Goal: Task Accomplishment & Management: Use online tool/utility

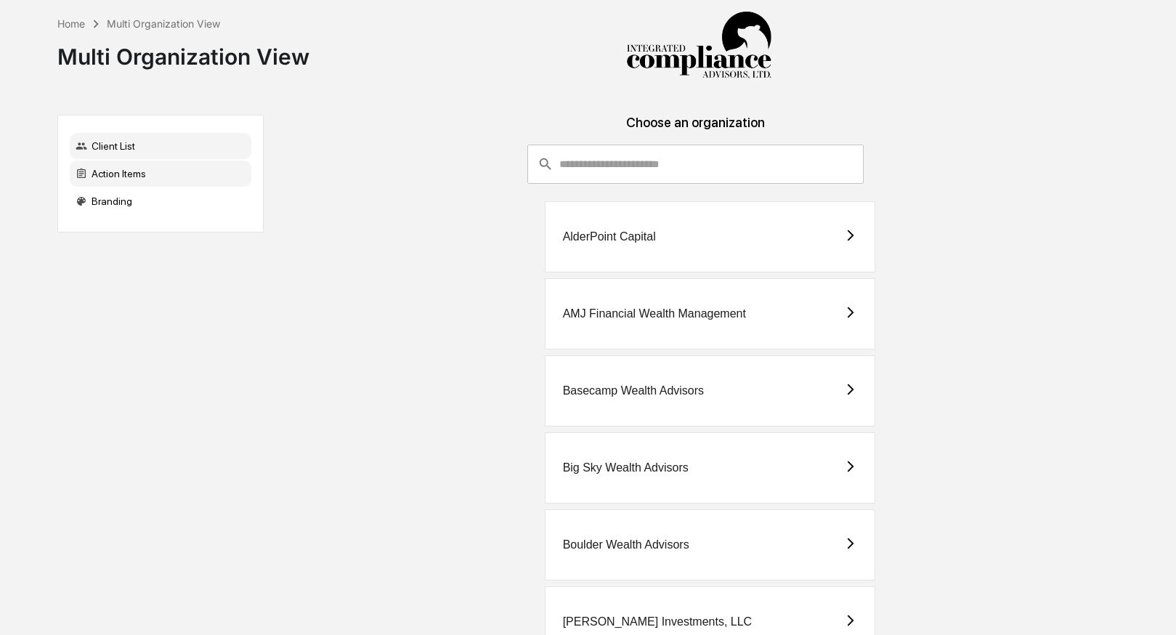
click at [159, 162] on div "Action Items" at bounding box center [161, 174] width 182 height 26
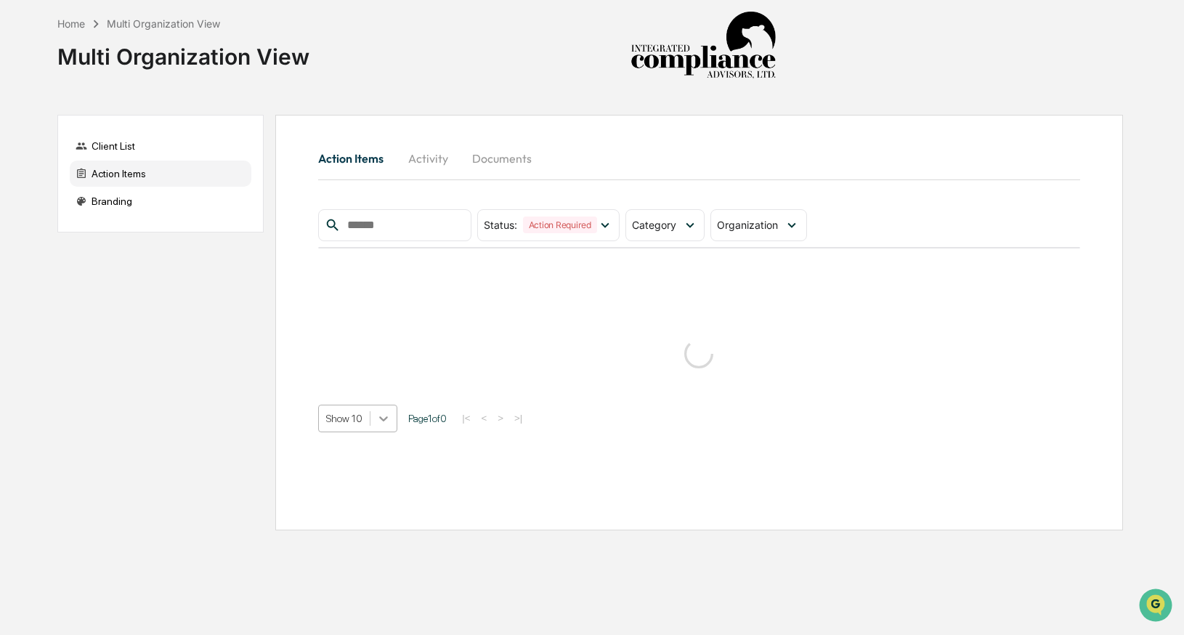
click at [383, 415] on icon at bounding box center [383, 418] width 15 height 15
click at [355, 528] on div "Show 50" at bounding box center [359, 522] width 82 height 23
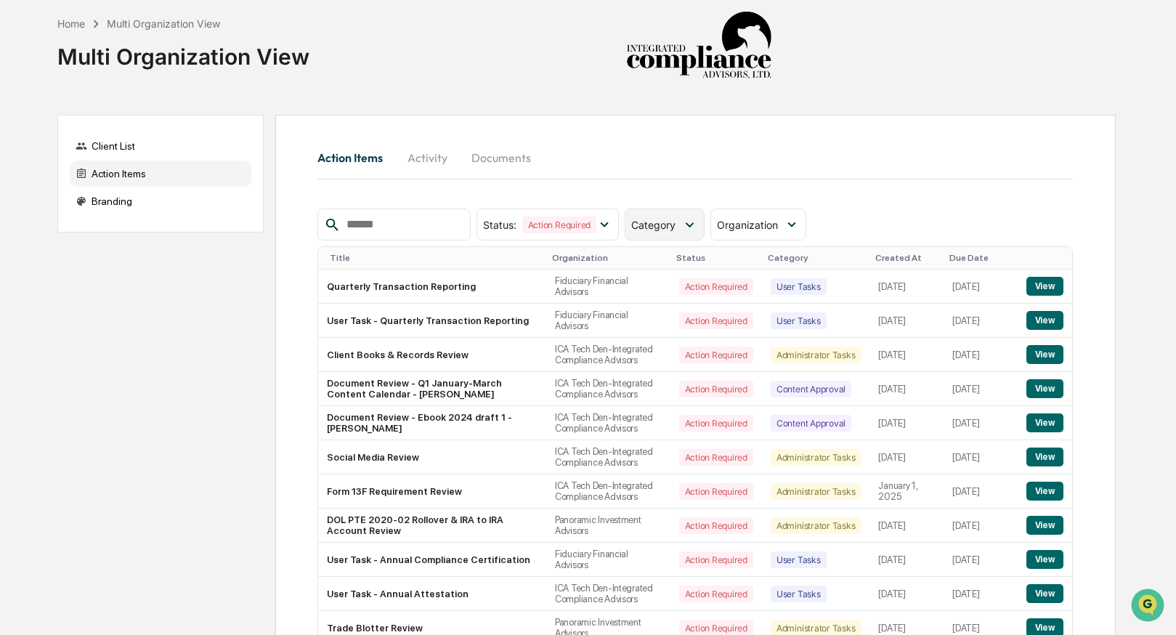
click at [662, 223] on span "Category" at bounding box center [653, 225] width 44 height 12
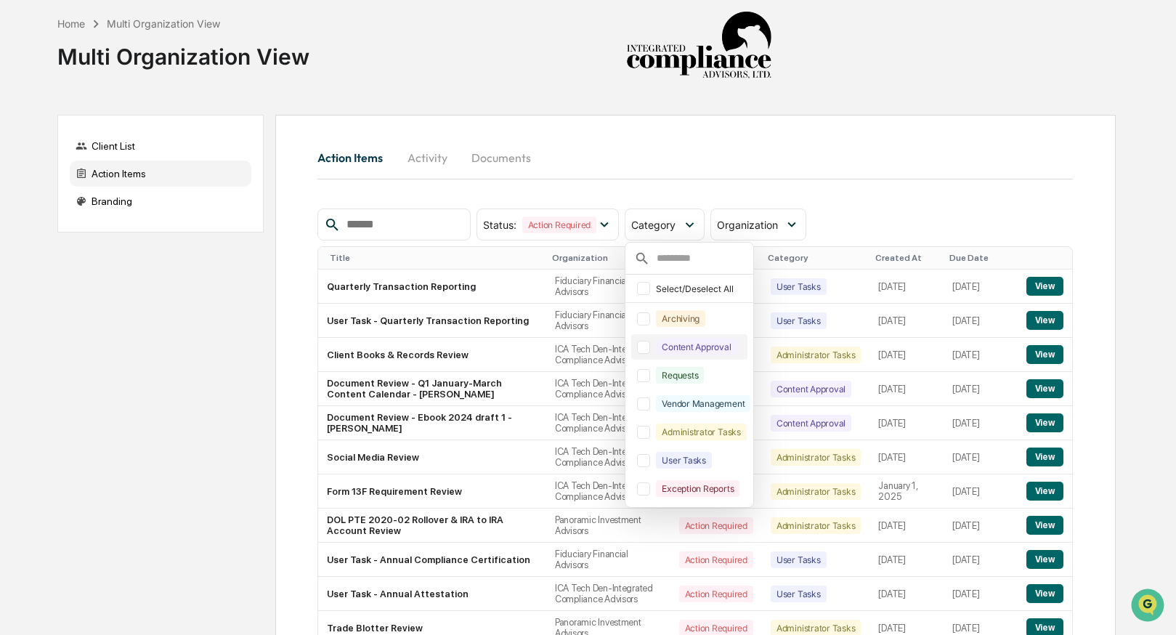
click at [646, 351] on div at bounding box center [643, 347] width 13 height 13
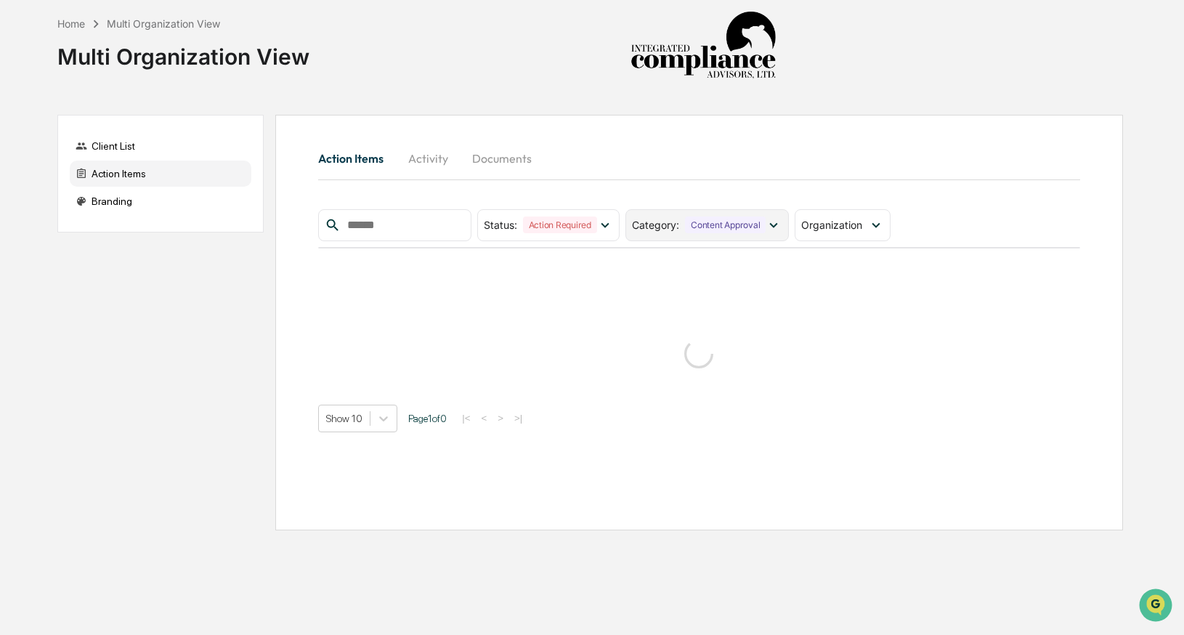
click at [699, 224] on div "Content Approval" at bounding box center [725, 224] width 81 height 17
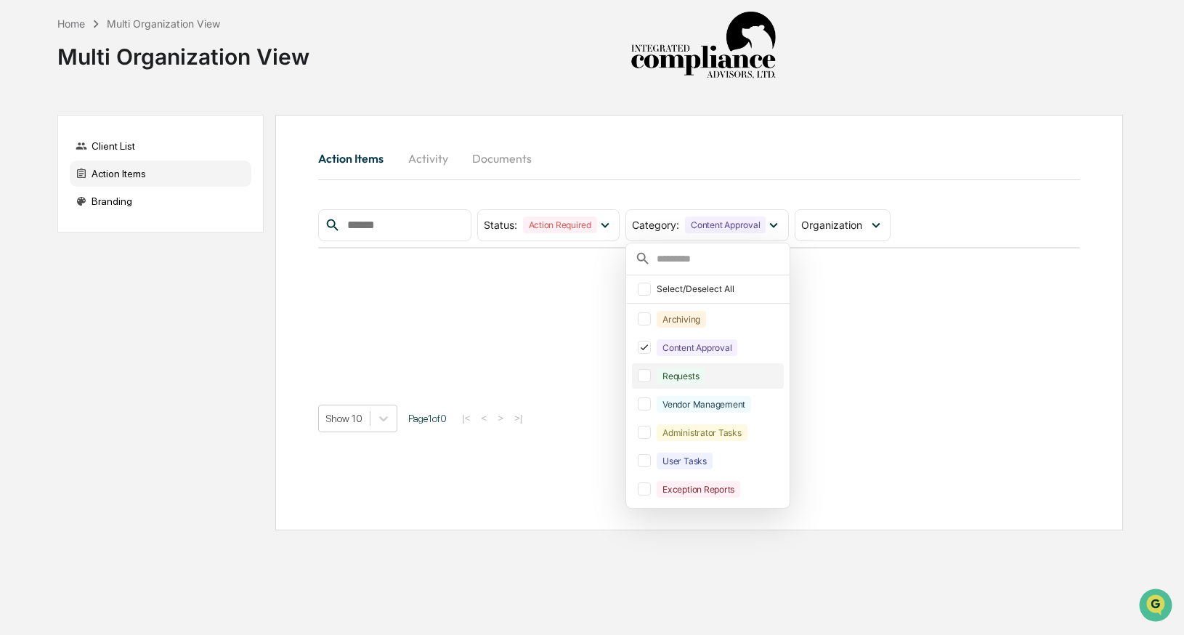
click at [651, 375] on div at bounding box center [644, 375] width 13 height 13
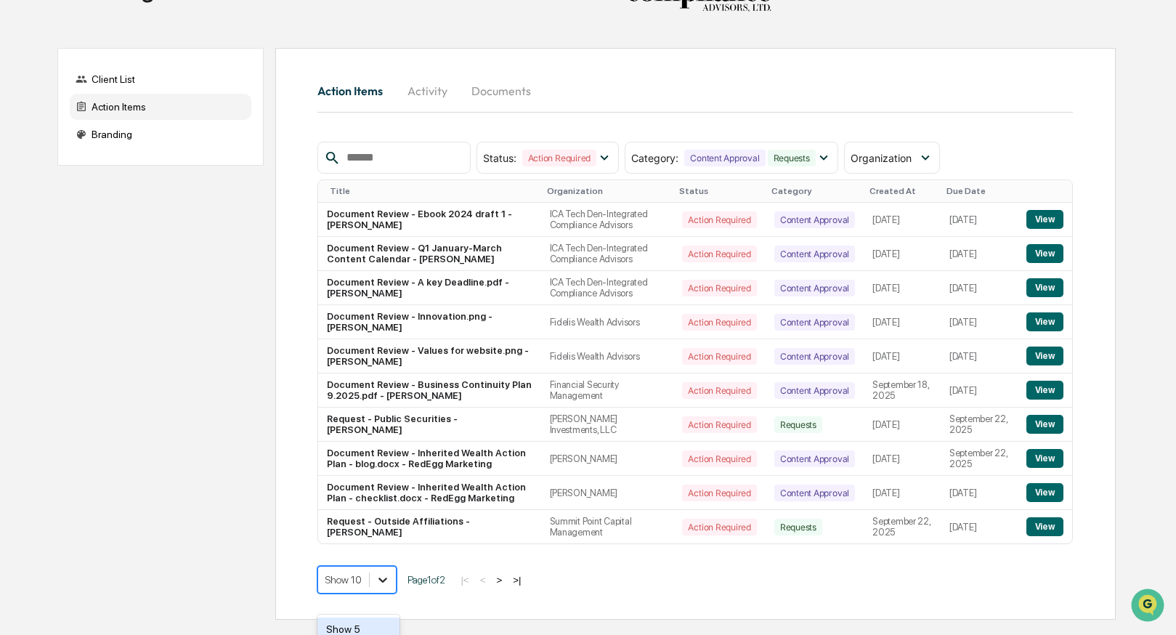
scroll to position [172, 0]
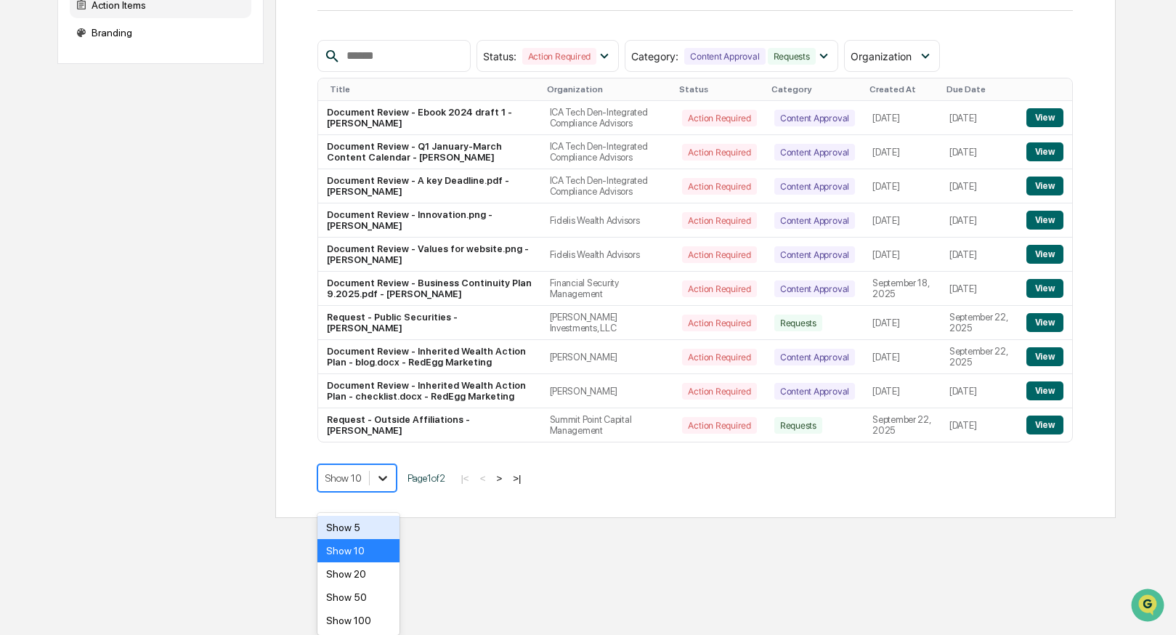
click at [386, 518] on body "Home Multi Organization View Multi Organization View Client List Action Items B…" at bounding box center [588, 175] width 1176 height 686
click at [374, 594] on div "Show 50" at bounding box center [358, 596] width 82 height 23
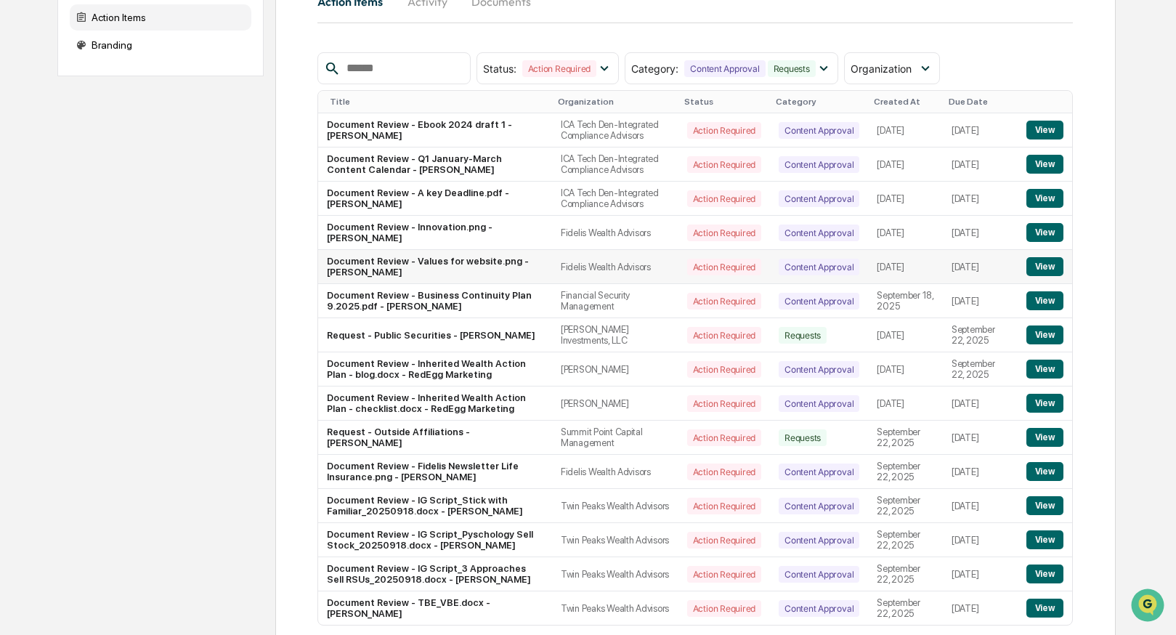
scroll to position [245, 0]
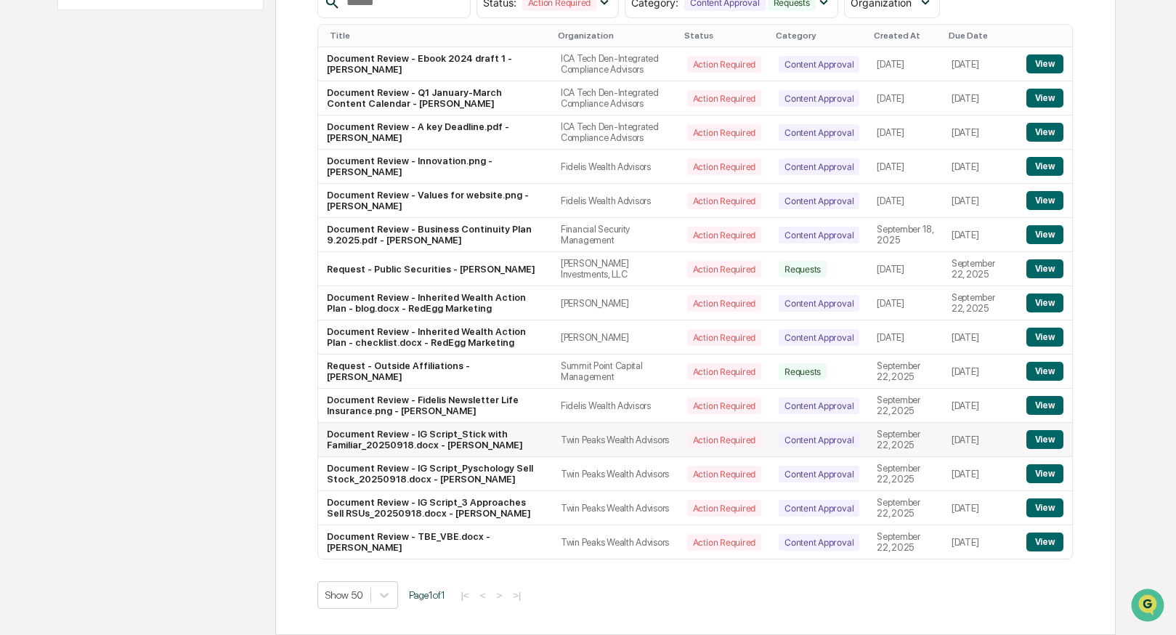
click at [1050, 436] on button "View" at bounding box center [1044, 439] width 37 height 19
